Goal: Transaction & Acquisition: Purchase product/service

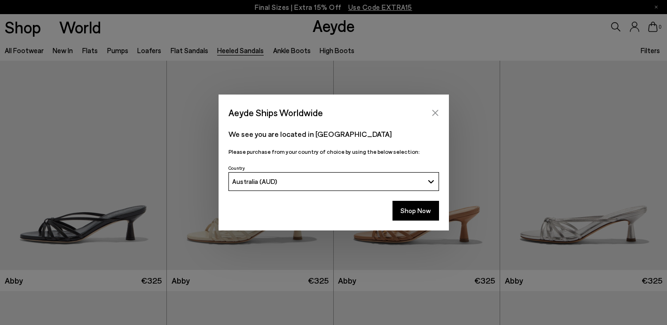
click at [436, 112] on icon "Close" at bounding box center [435, 113] width 8 height 8
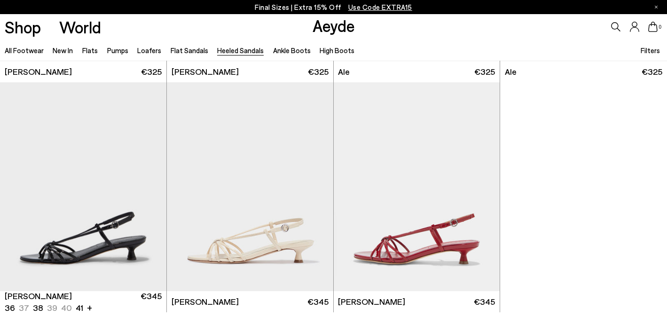
scroll to position [2050, 0]
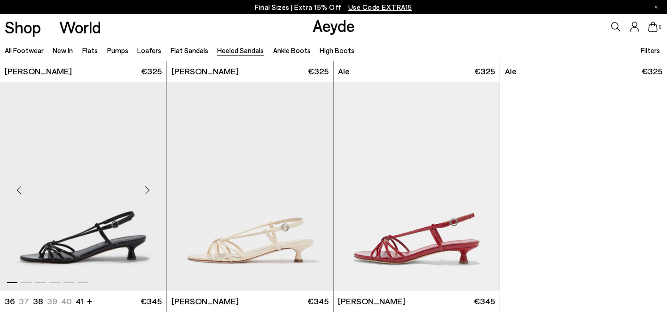
click at [149, 186] on div "Next slide" at bounding box center [147, 190] width 28 height 28
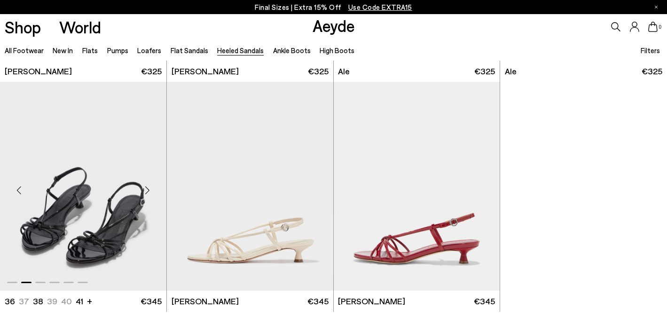
click at [149, 186] on div "Next slide" at bounding box center [147, 190] width 28 height 28
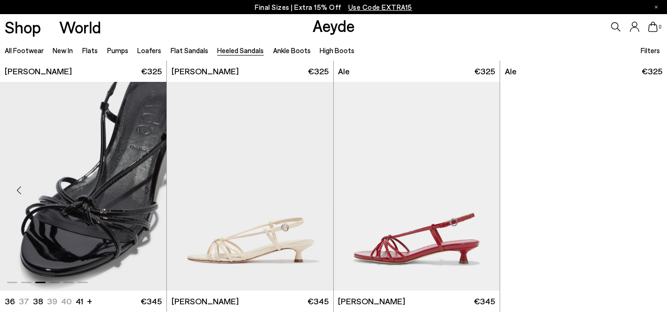
click at [149, 186] on div "Next slide" at bounding box center [147, 190] width 28 height 28
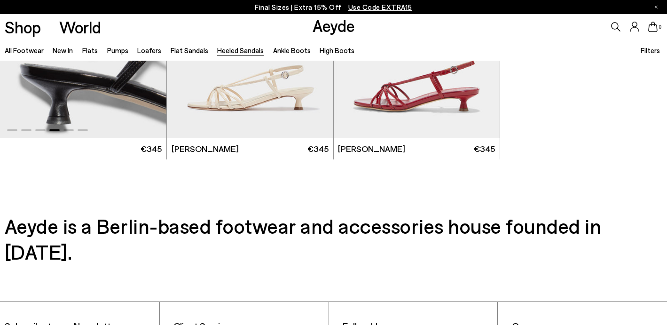
scroll to position [2147, 0]
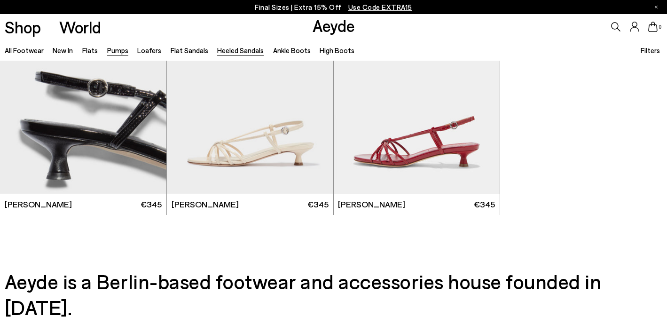
click at [114, 49] on link "Pumps" at bounding box center [117, 50] width 21 height 8
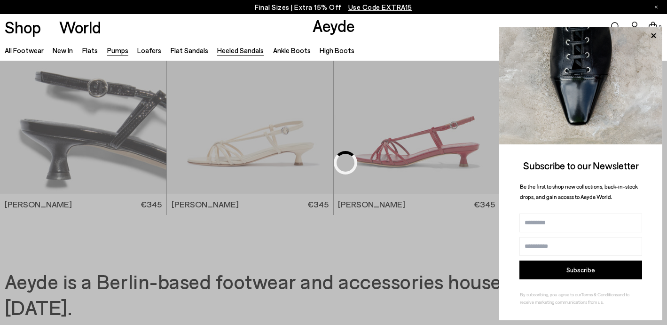
scroll to position [530, 0]
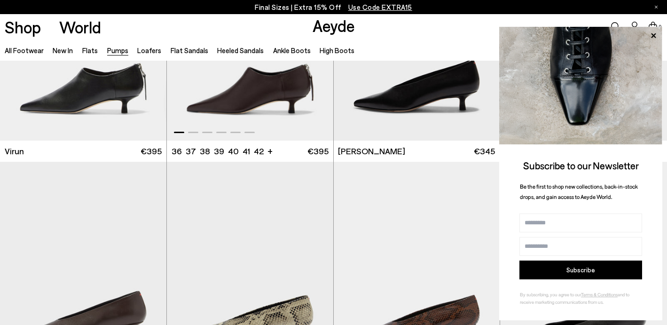
scroll to position [137, 0]
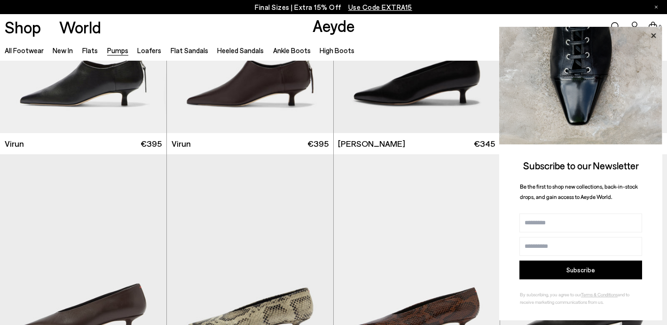
click at [653, 37] on icon at bounding box center [653, 36] width 12 height 12
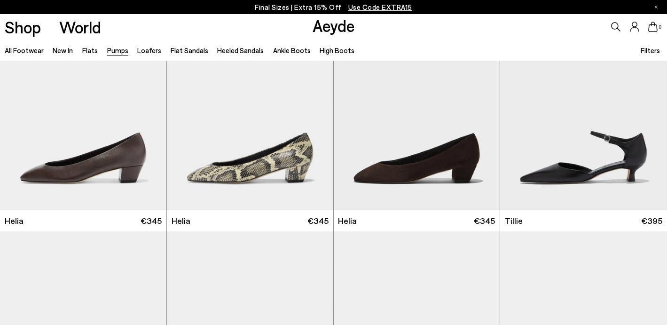
scroll to position [507, 0]
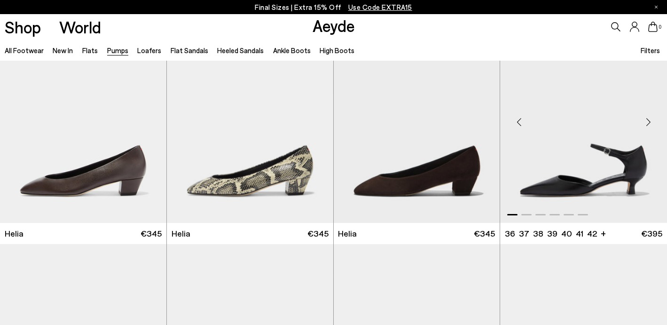
click at [648, 126] on div "Next slide" at bounding box center [648, 122] width 28 height 28
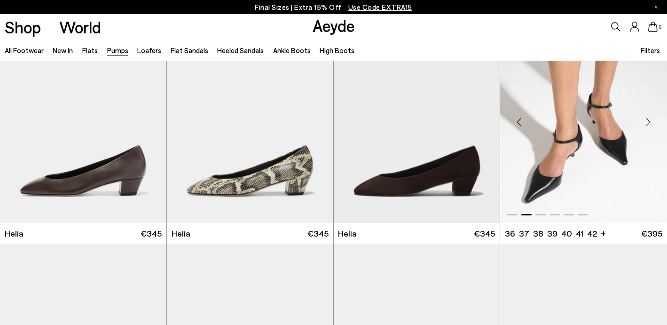
click at [648, 126] on div "Next slide" at bounding box center [648, 122] width 28 height 28
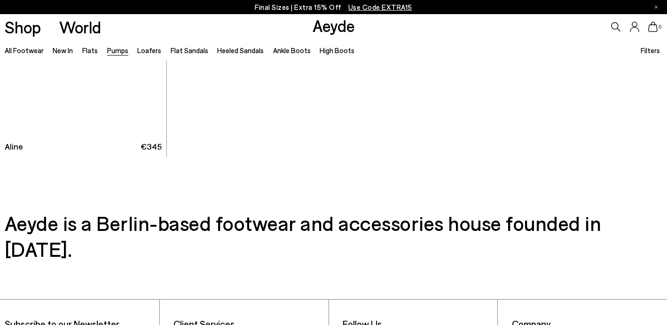
scroll to position [4047, 0]
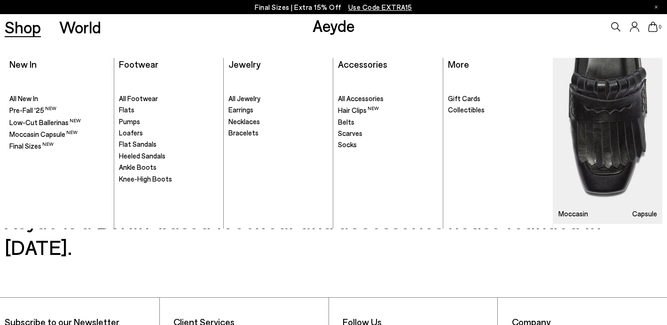
scroll to position [1901, 0]
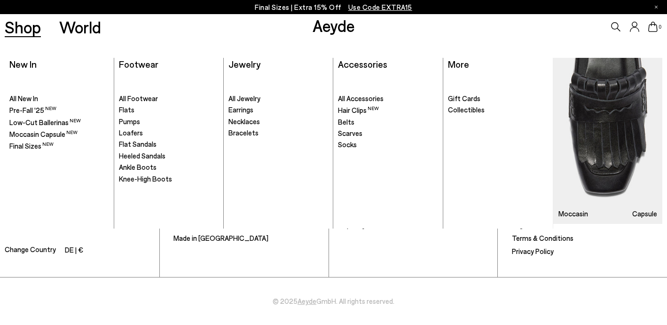
scroll to position [1417, 0]
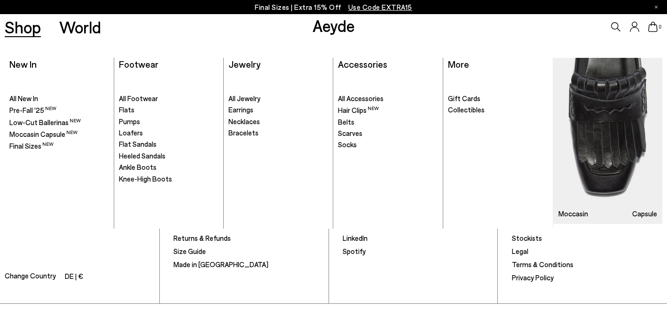
scroll to position [1901, 0]
